Goal: Find contact information: Find contact information

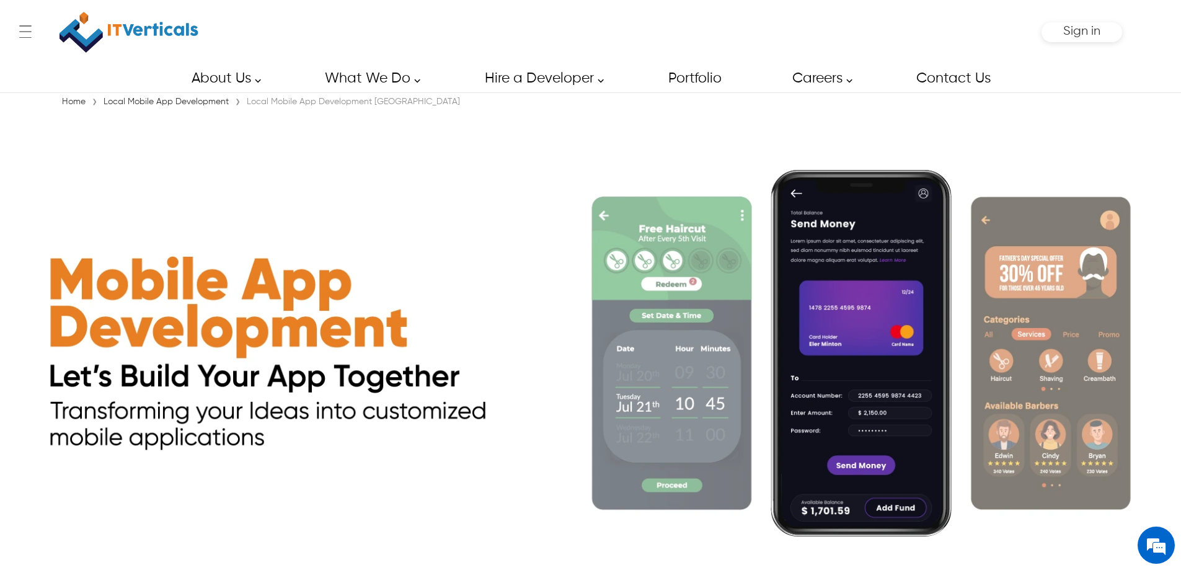
drag, startPoint x: 384, startPoint y: 0, endPoint x: 186, endPoint y: 23, distance: 199.2
click at [186, 23] on img at bounding box center [129, 32] width 139 height 52
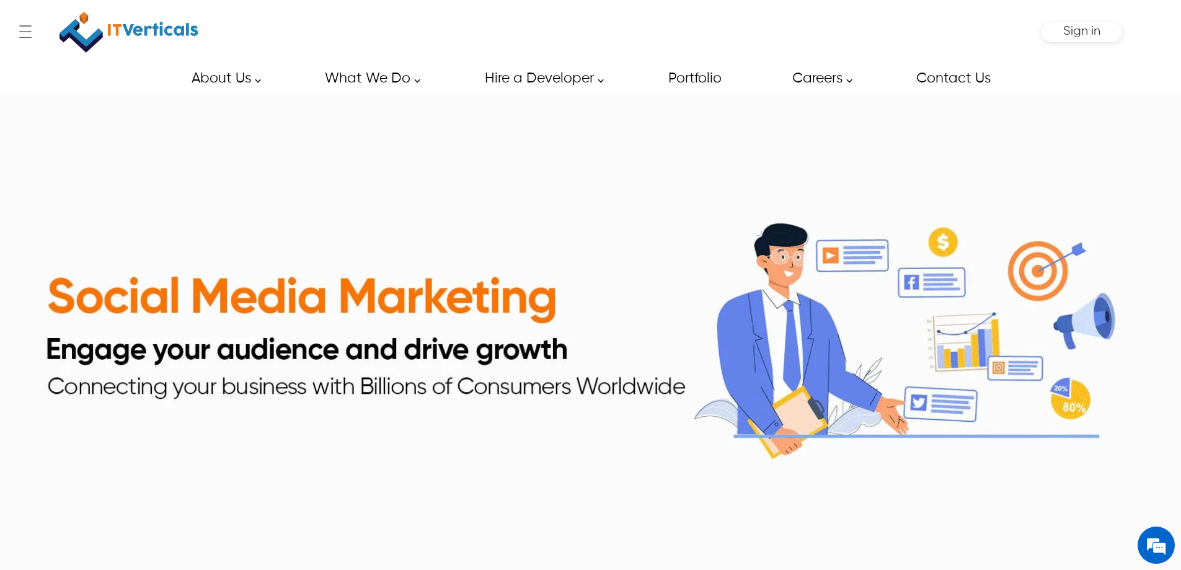
scroll to position [8218, 0]
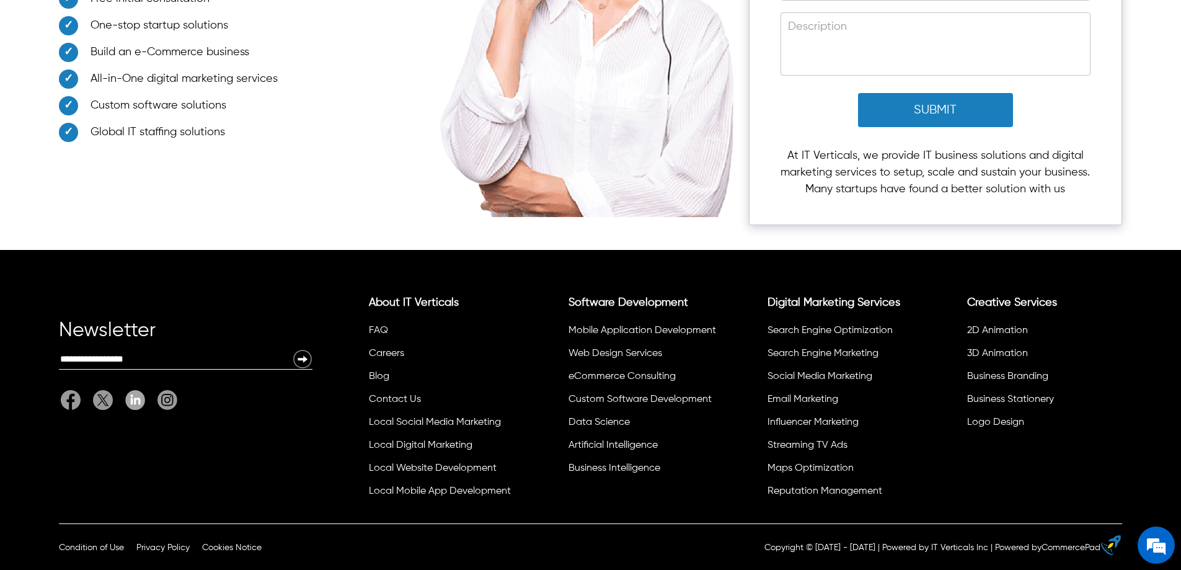
click at [457, 417] on link "Local Social Media Marketing" at bounding box center [435, 422] width 132 height 10
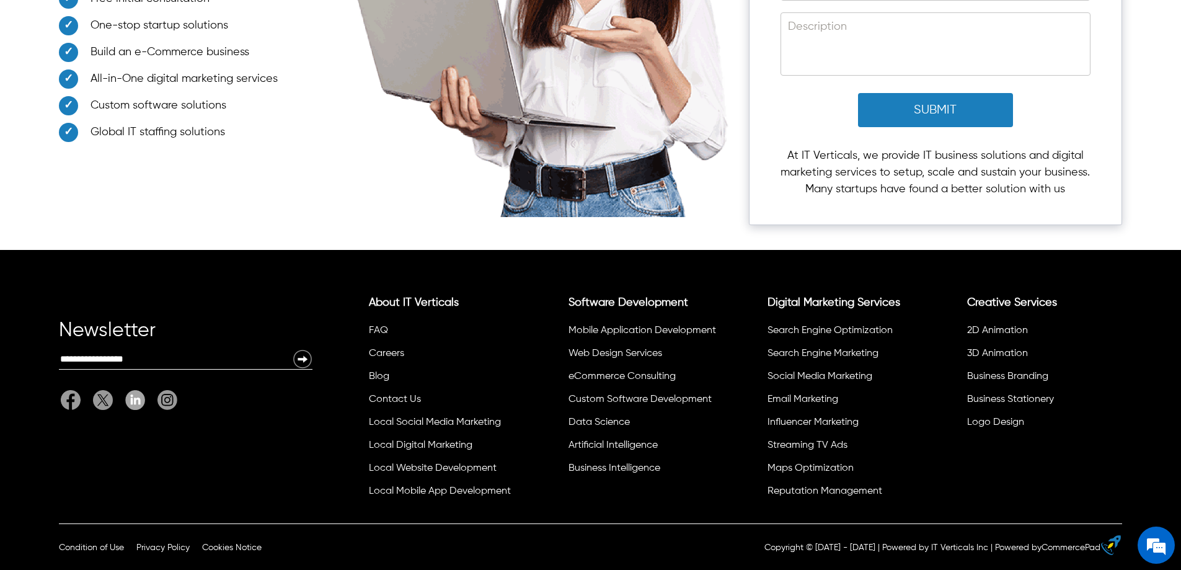
click at [475, 413] on li "Contact Us" at bounding box center [442, 401] width 151 height 23
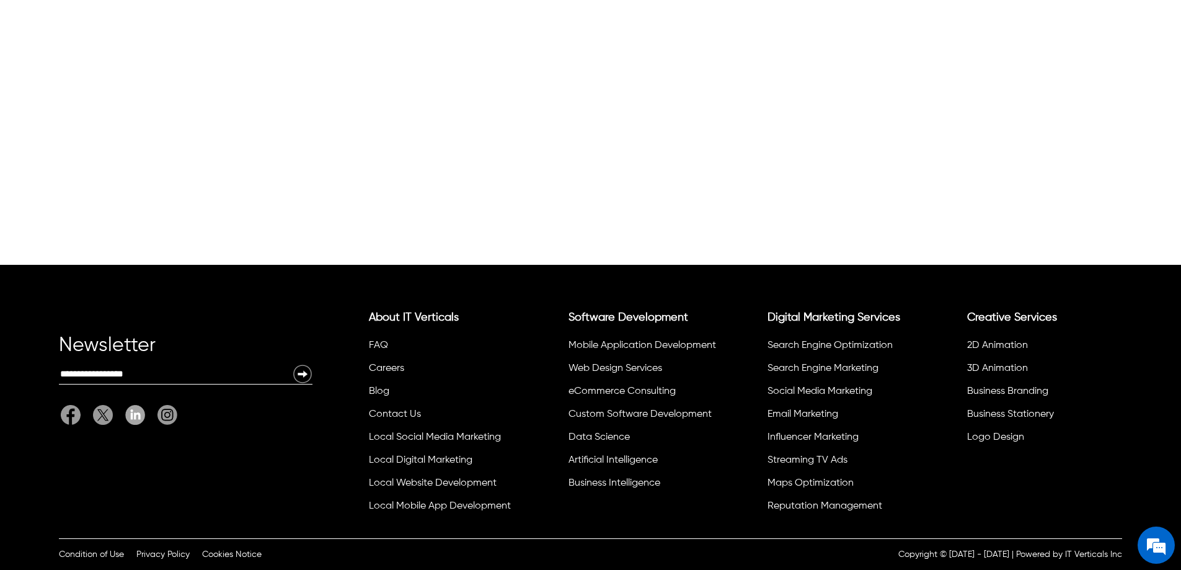
scroll to position [9, 0]
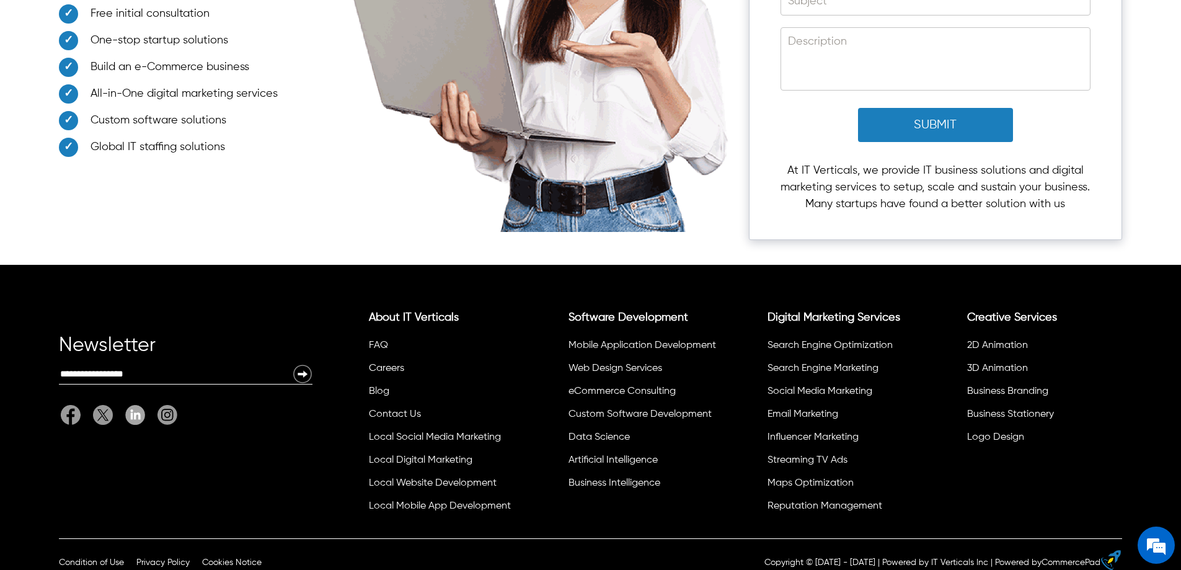
scroll to position [8218, 0]
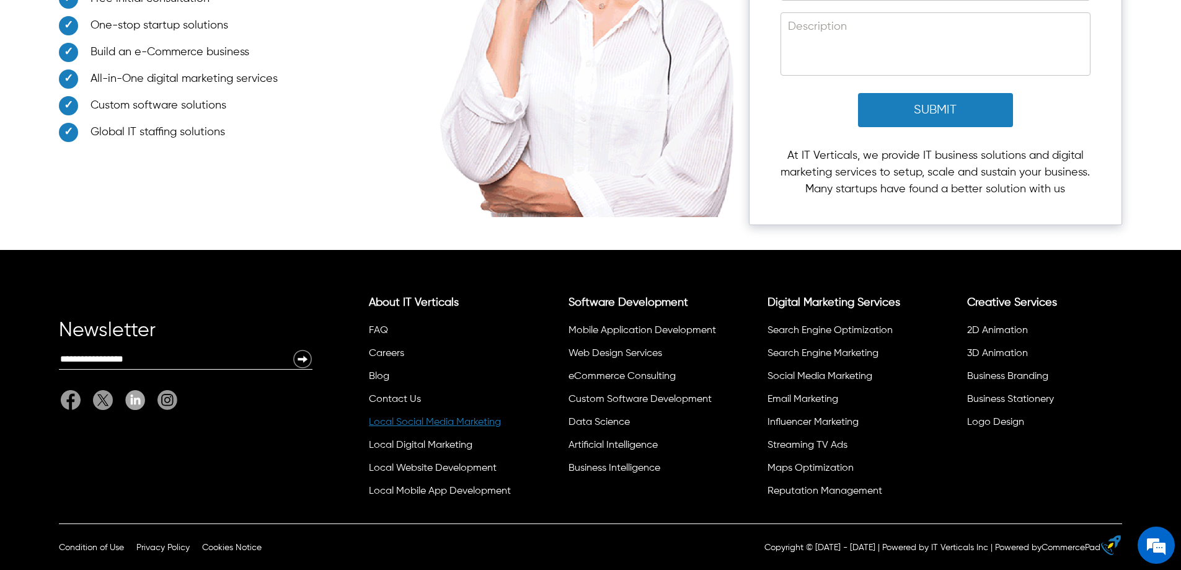
click at [465, 425] on link "Local Social Media Marketing" at bounding box center [435, 422] width 132 height 10
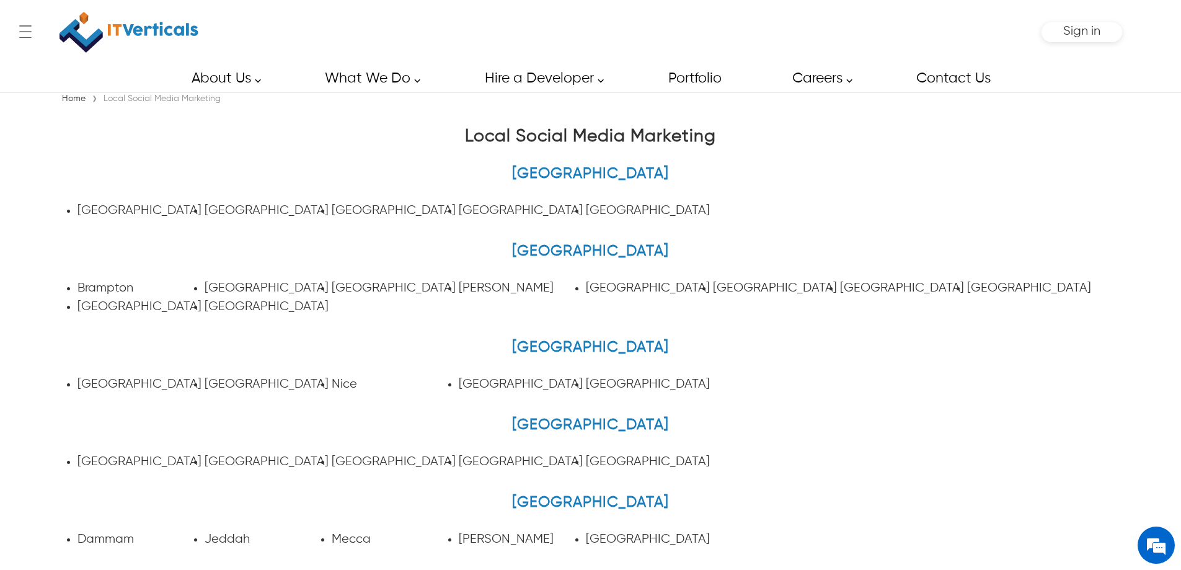
scroll to position [729, 0]
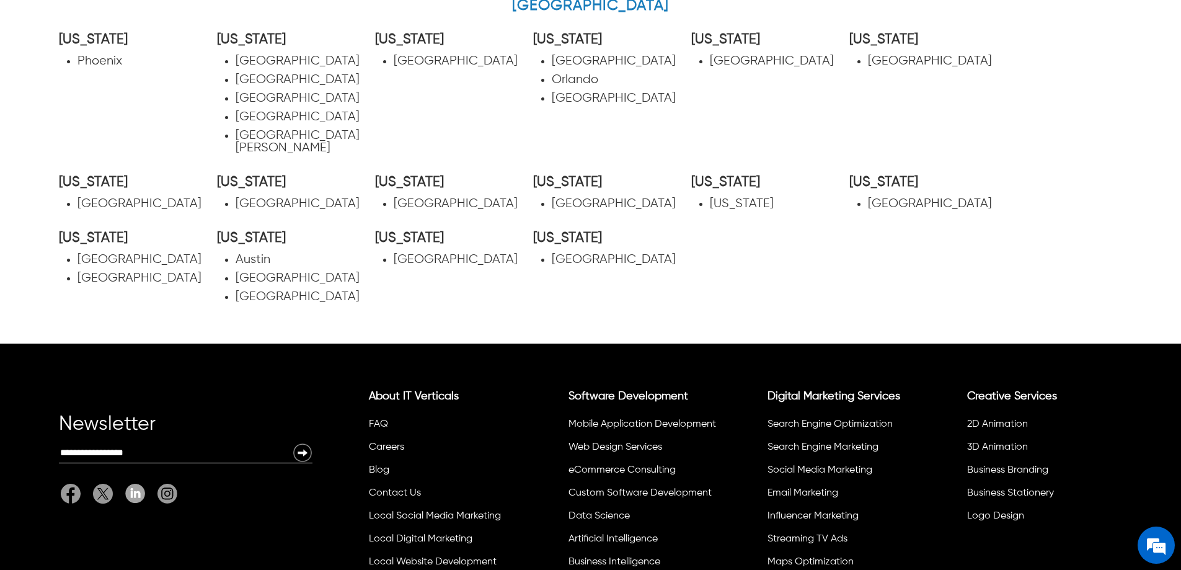
click at [254, 290] on link "Houston" at bounding box center [298, 296] width 124 height 13
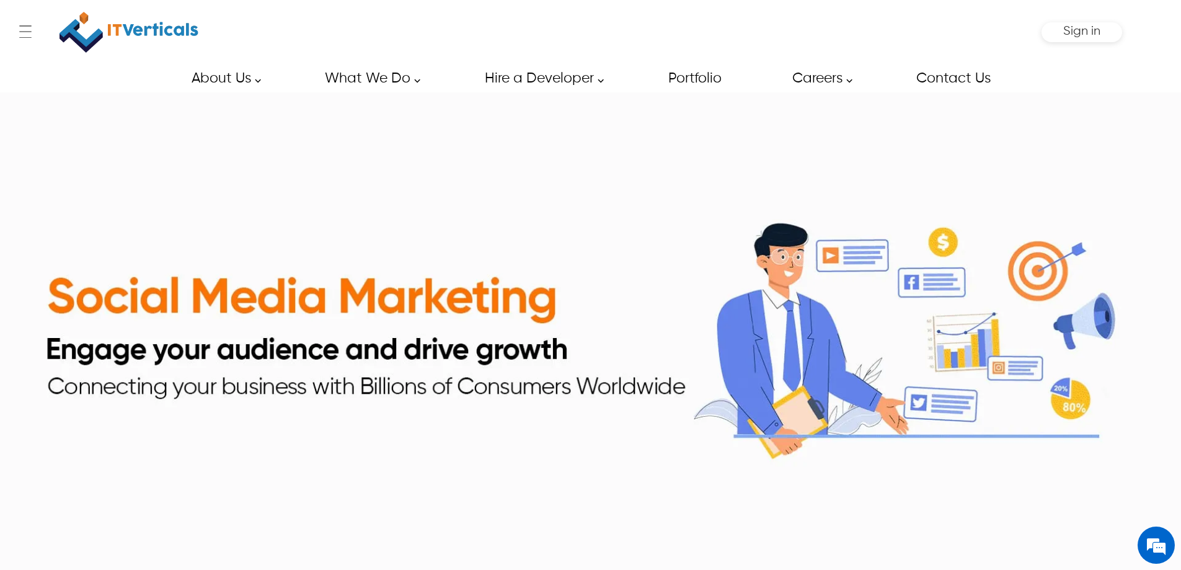
click at [143, 29] on img at bounding box center [129, 32] width 139 height 52
click at [951, 79] on link "Contact Us" at bounding box center [953, 78] width 102 height 28
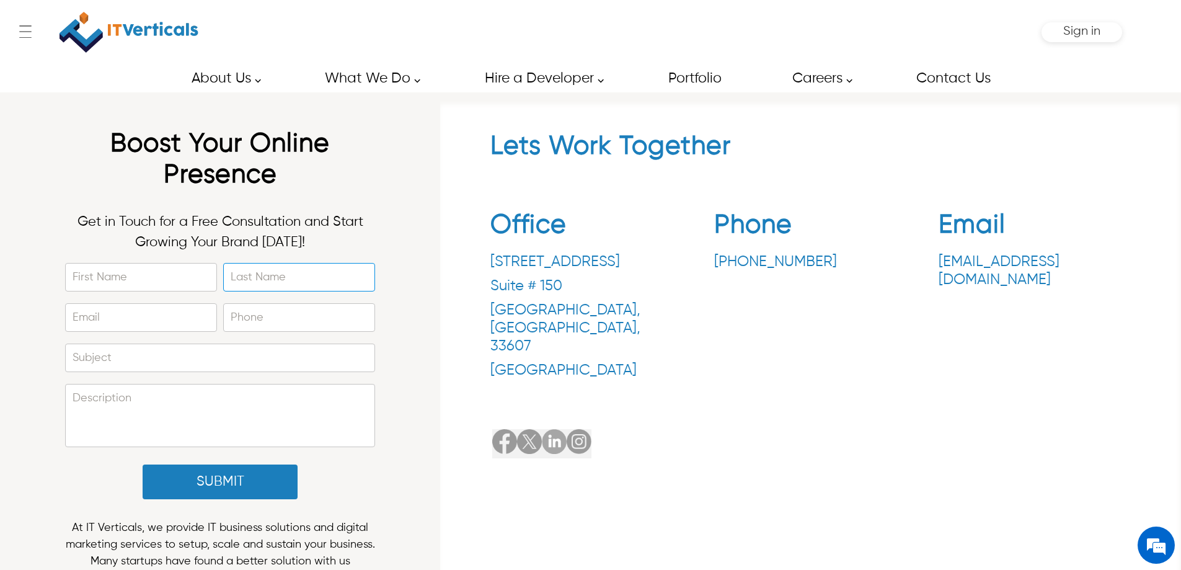
click at [582, 334] on div "[STREET_ADDRESS]" at bounding box center [587, 316] width 192 height 127
click at [518, 313] on p "[GEOGRAPHIC_DATA] , [GEOGRAPHIC_DATA] , 33607" at bounding box center [587, 328] width 192 height 54
click at [510, 306] on p "[GEOGRAPHIC_DATA] , [GEOGRAPHIC_DATA] , 33607" at bounding box center [587, 328] width 192 height 54
